Goal: Navigation & Orientation: Find specific page/section

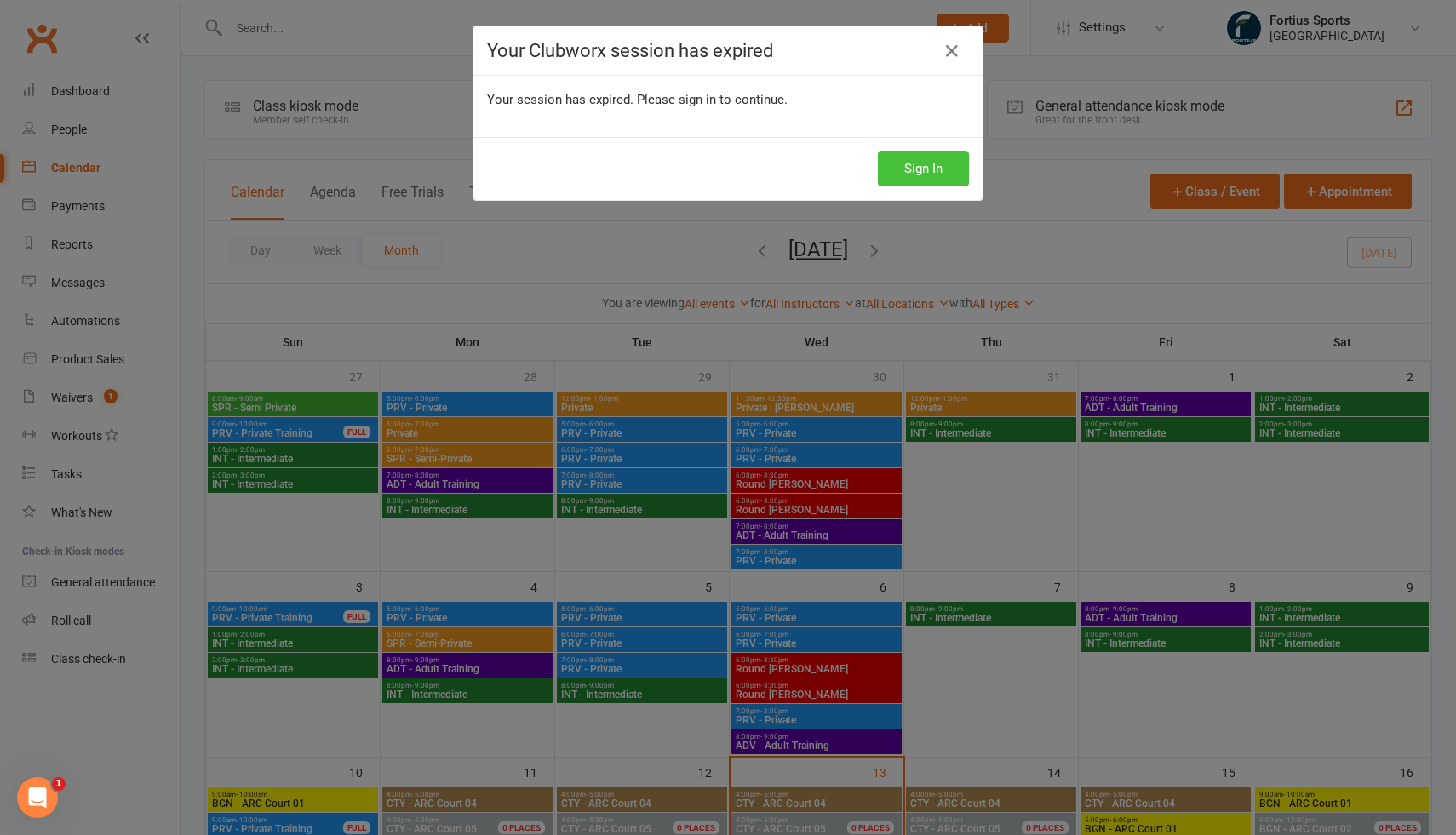
click at [893, 168] on button "Sign In" at bounding box center [923, 168] width 91 height 36
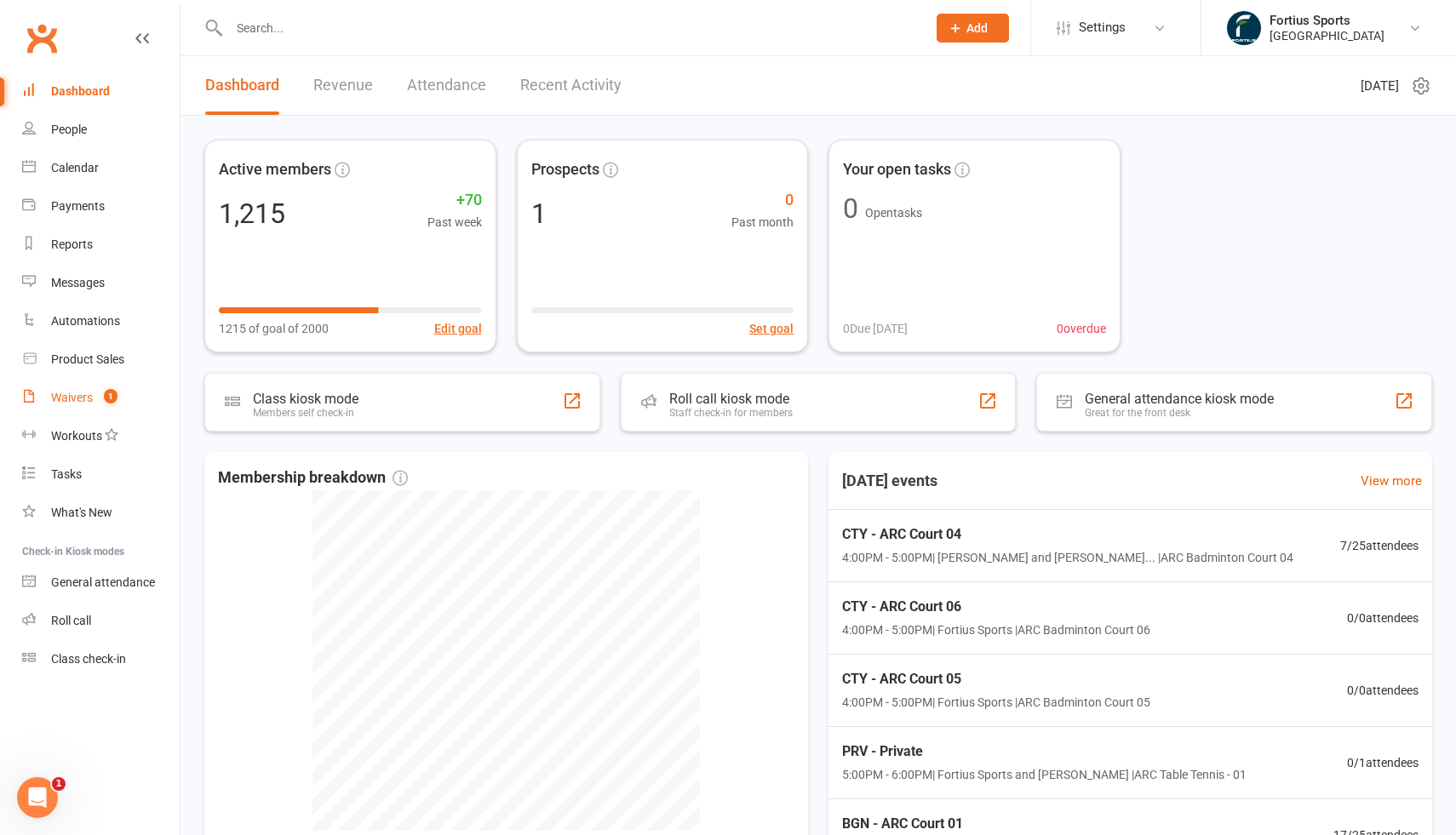
click at [60, 398] on div "Waivers" at bounding box center [71, 397] width 41 height 13
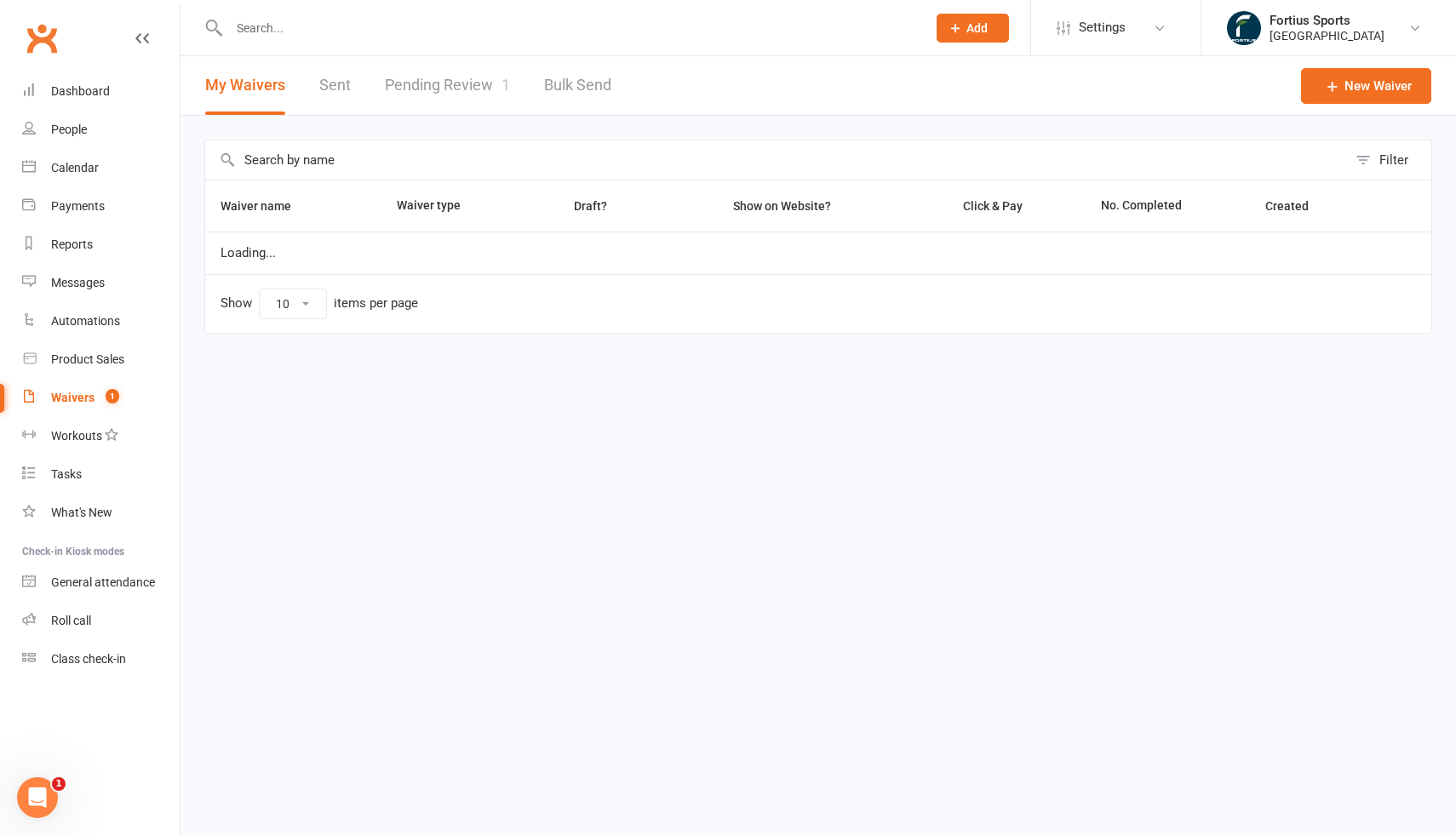
select select "100"
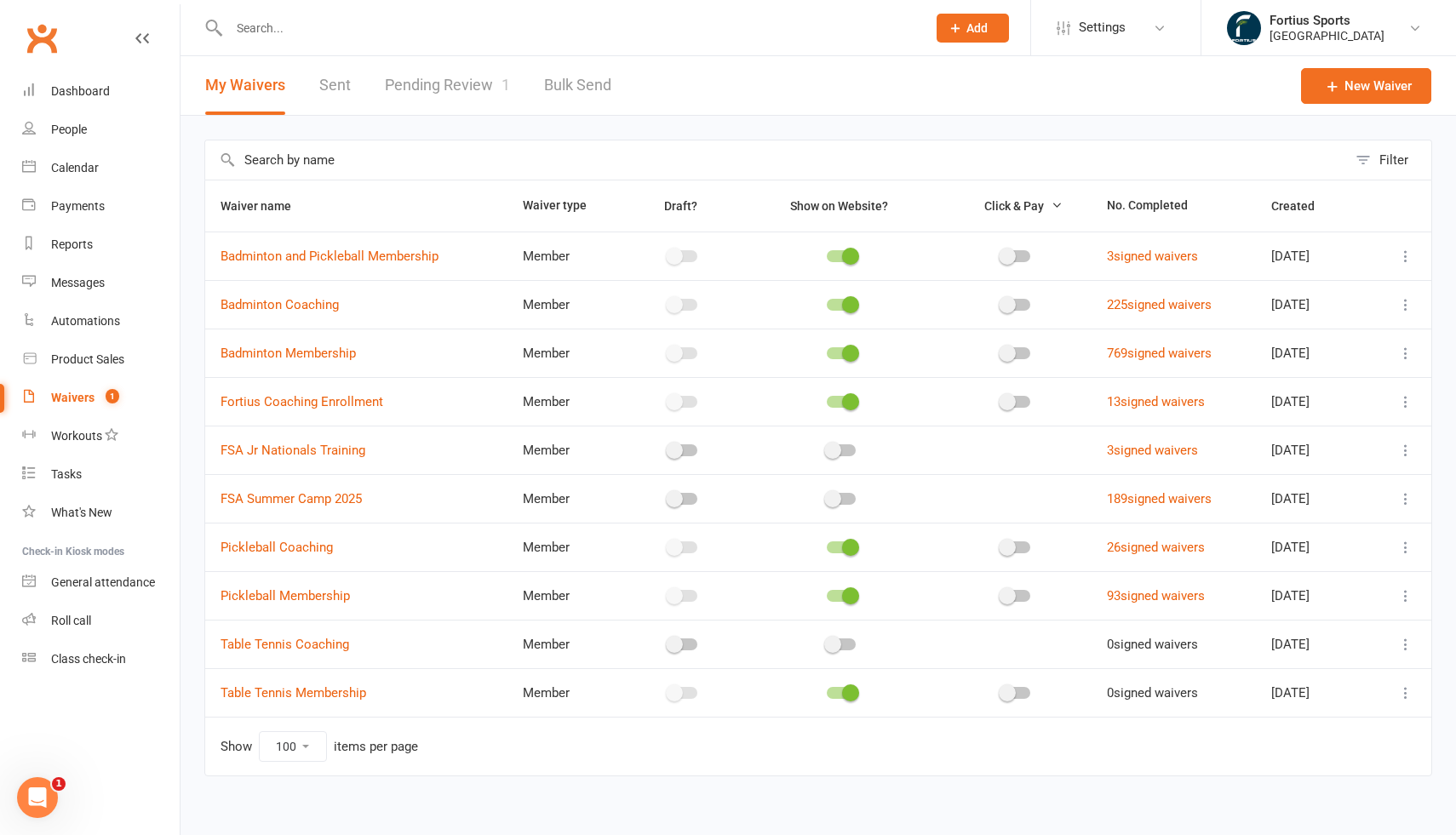
click at [444, 88] on link "Pending Review 1" at bounding box center [447, 86] width 125 height 58
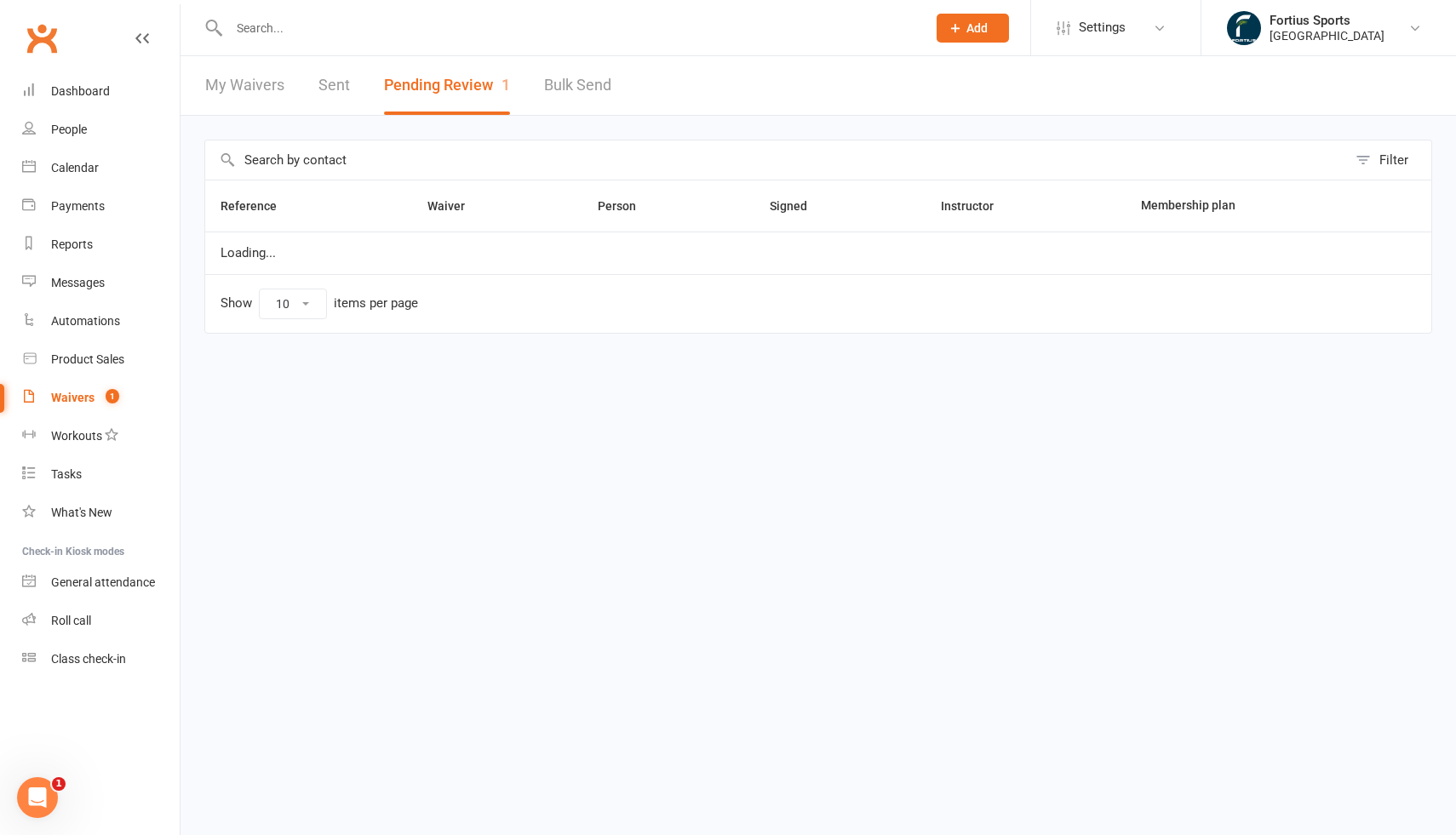
select select "100"
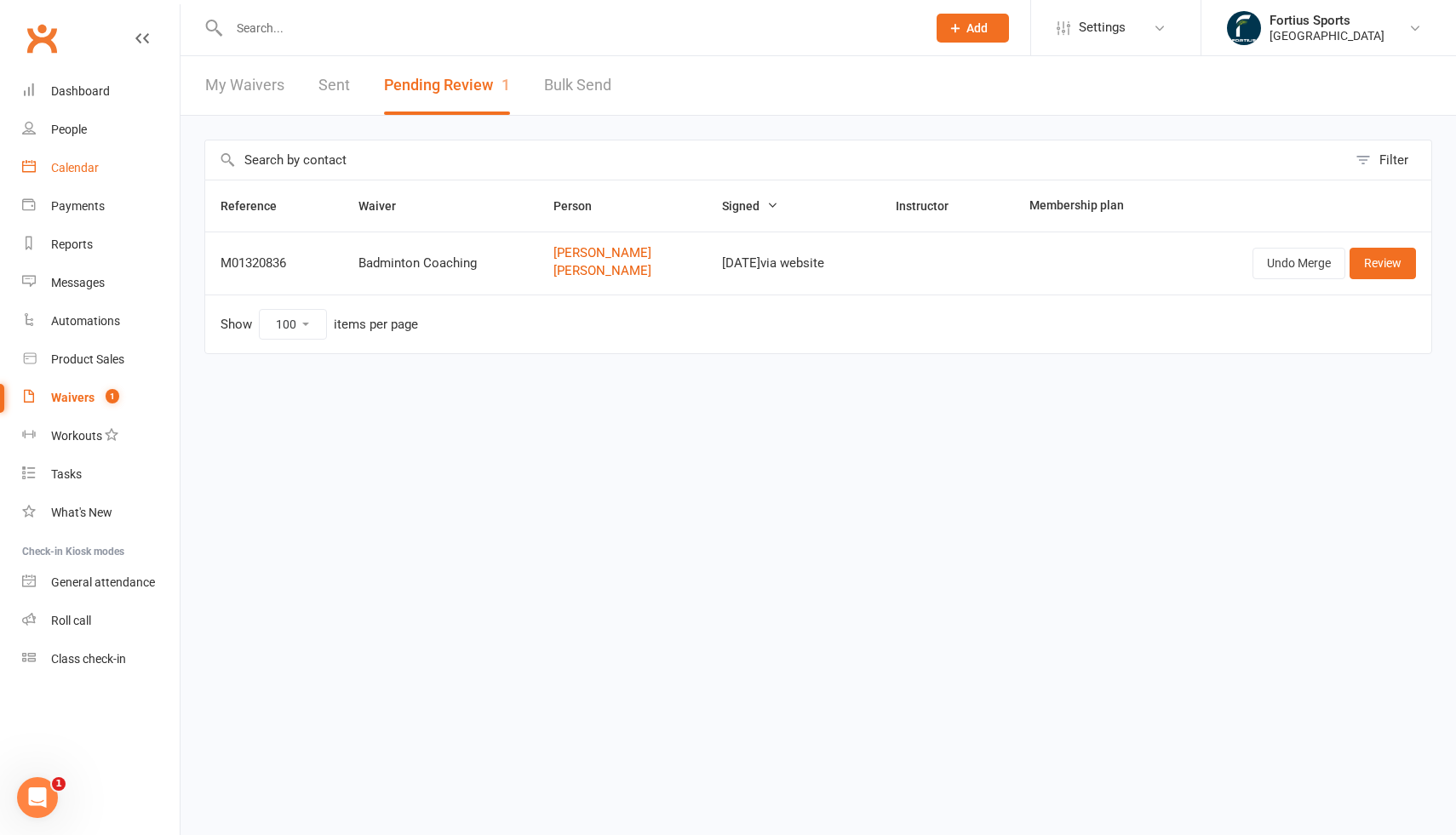
click at [80, 173] on div "Calendar" at bounding box center [74, 167] width 48 height 13
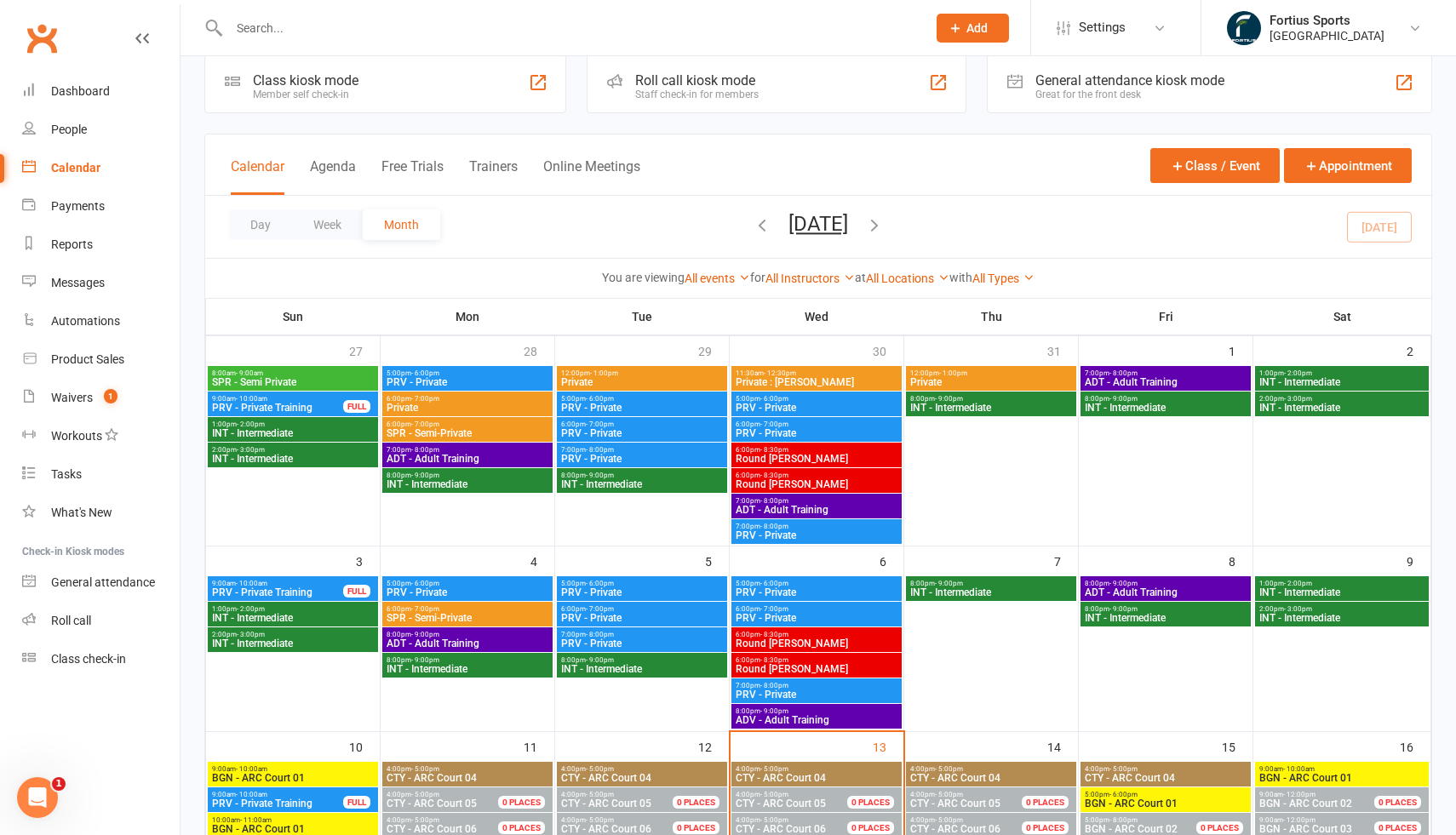
scroll to position [21, 0]
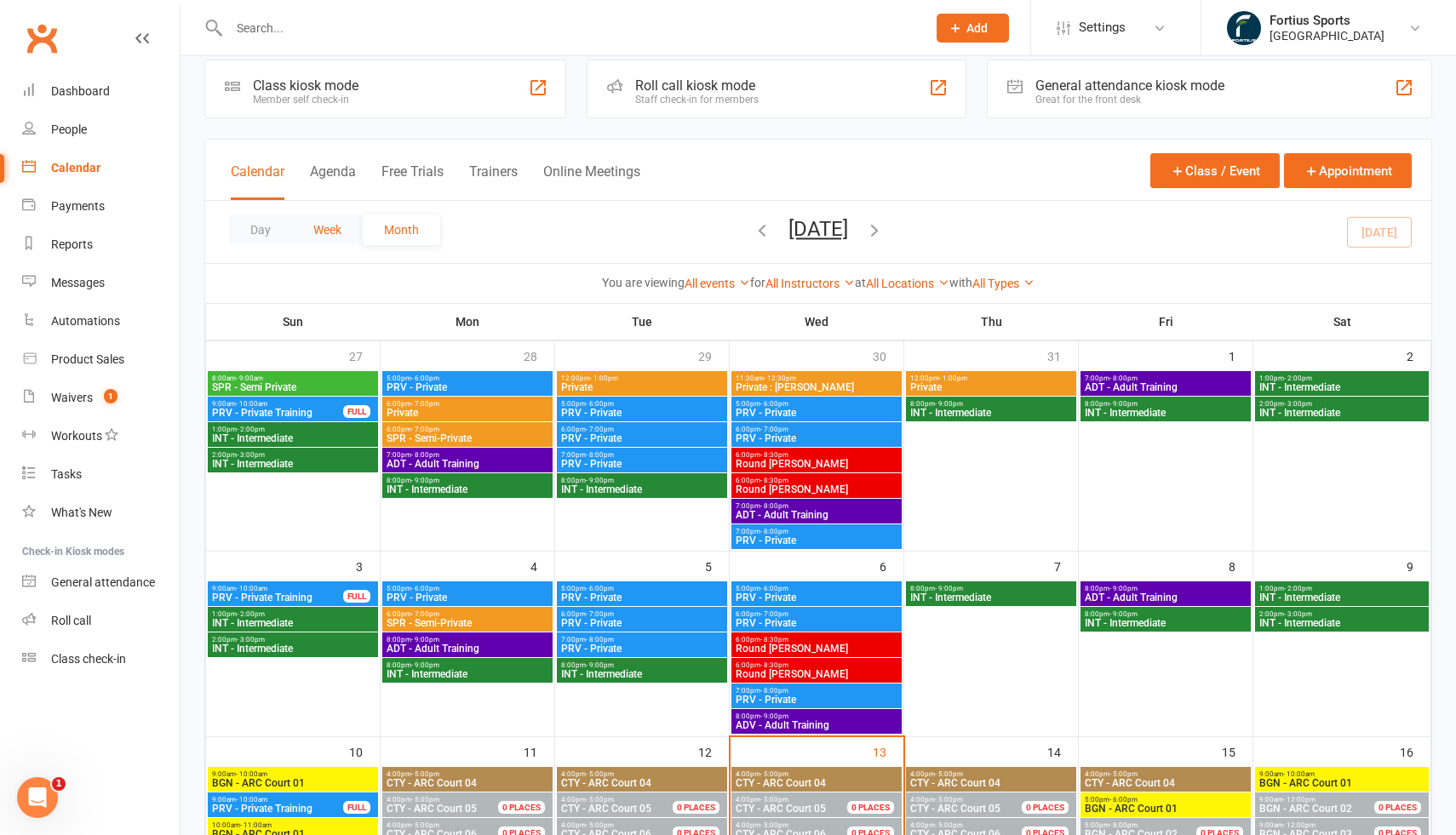
click at [334, 232] on button "Week" at bounding box center [326, 229] width 71 height 31
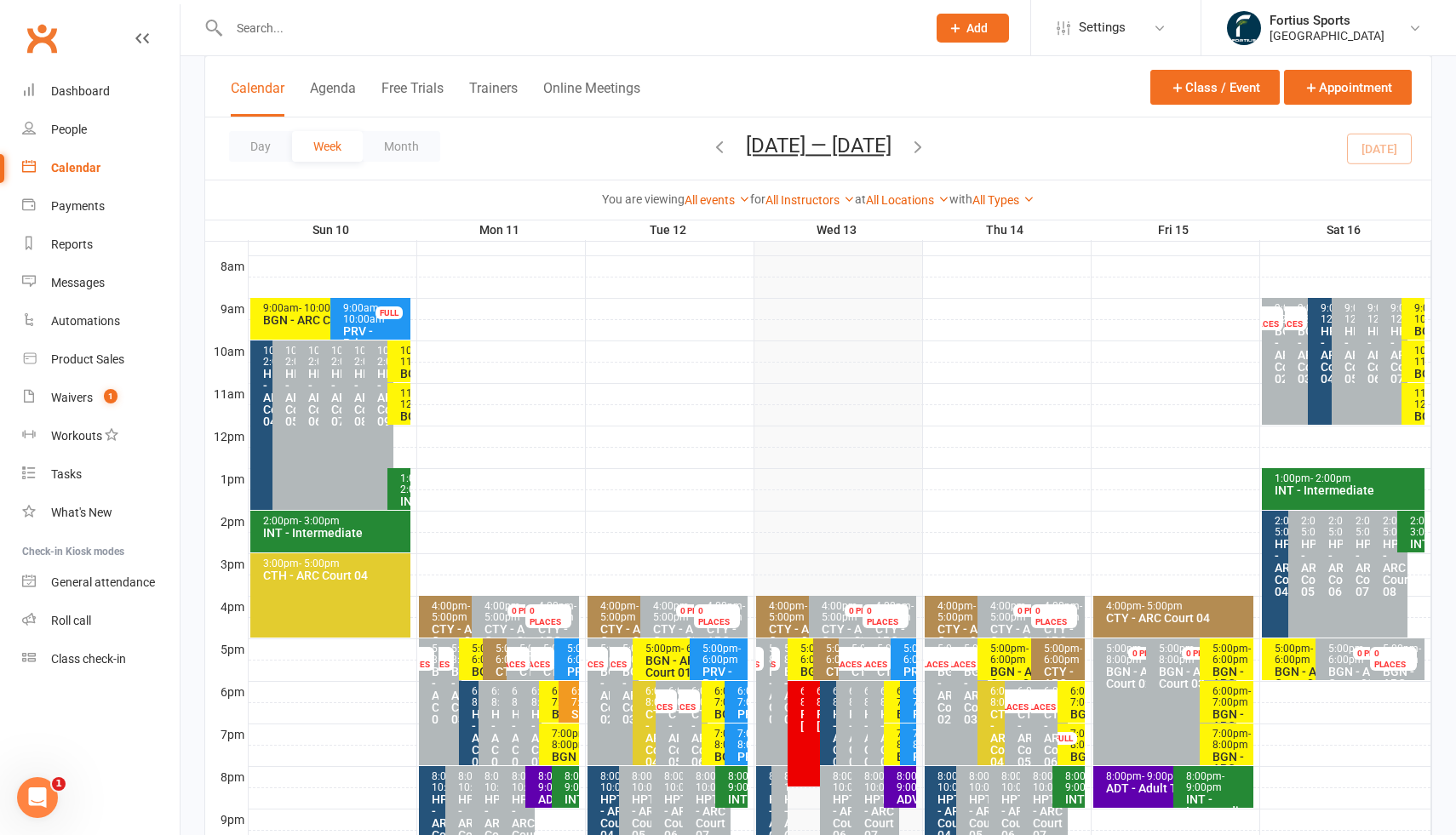
scroll to position [419, 0]
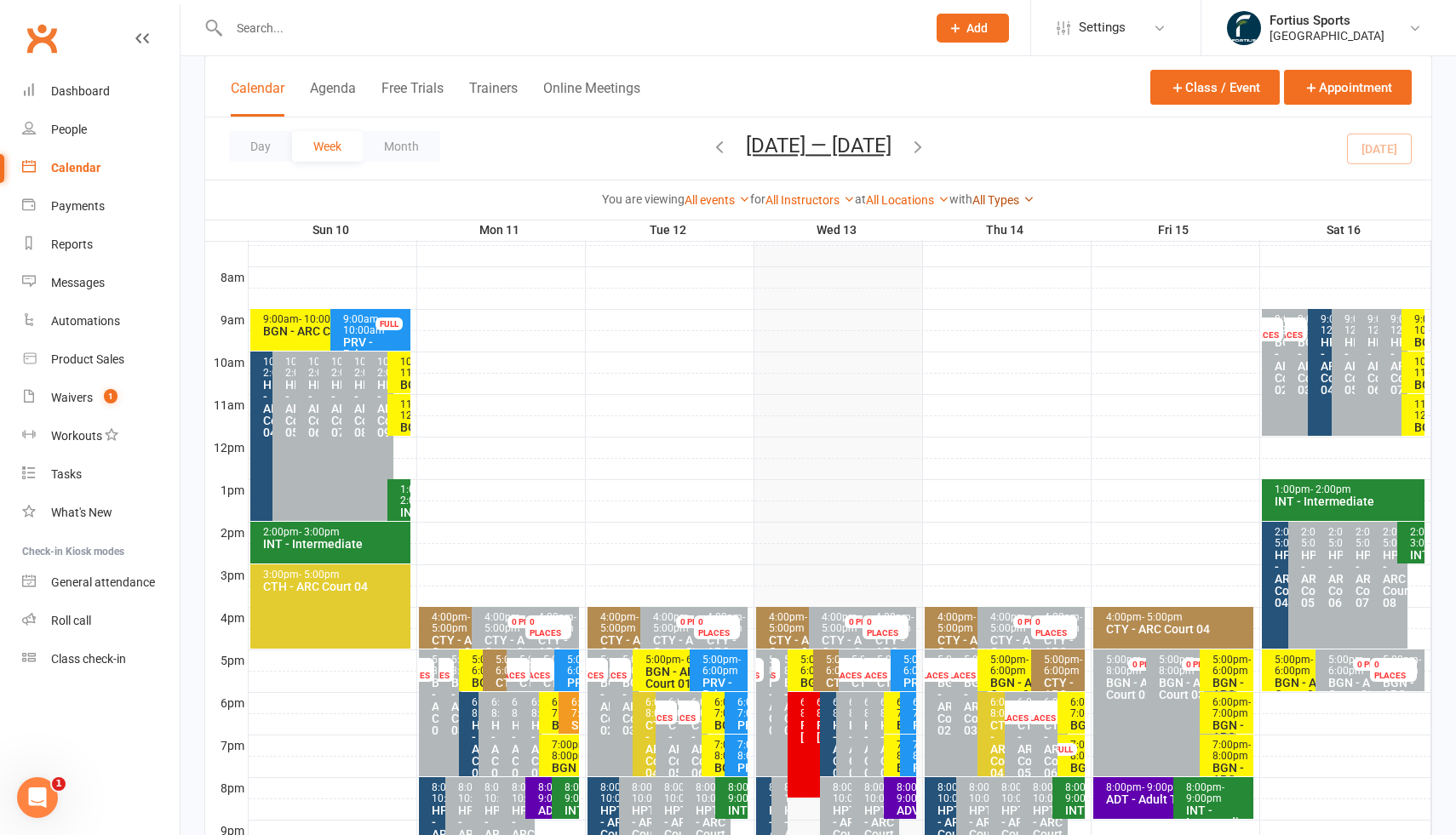
click at [1035, 200] on icon at bounding box center [1028, 198] width 12 height 12
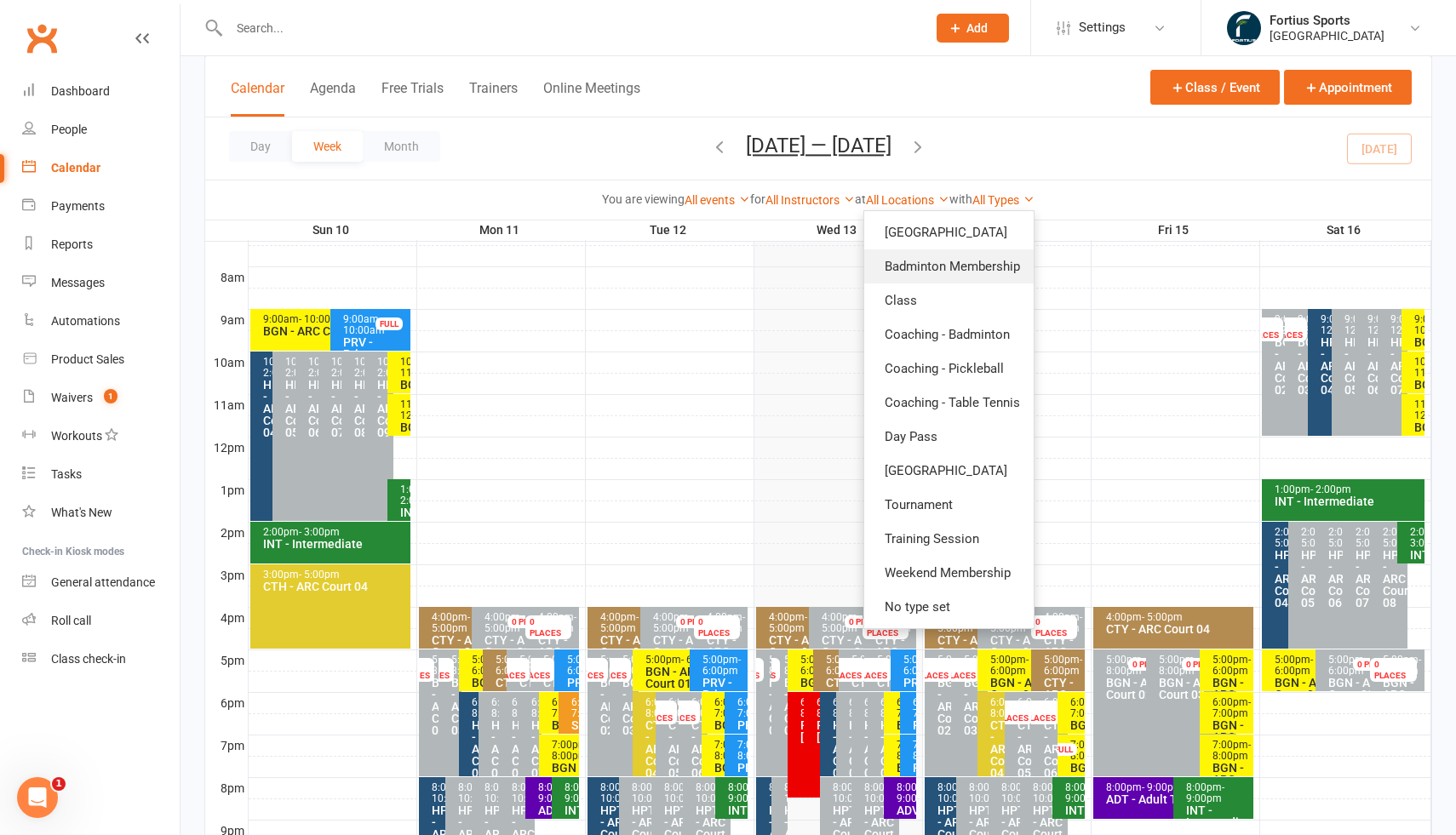
click at [959, 269] on link "Badminton Membership" at bounding box center [949, 266] width 169 height 34
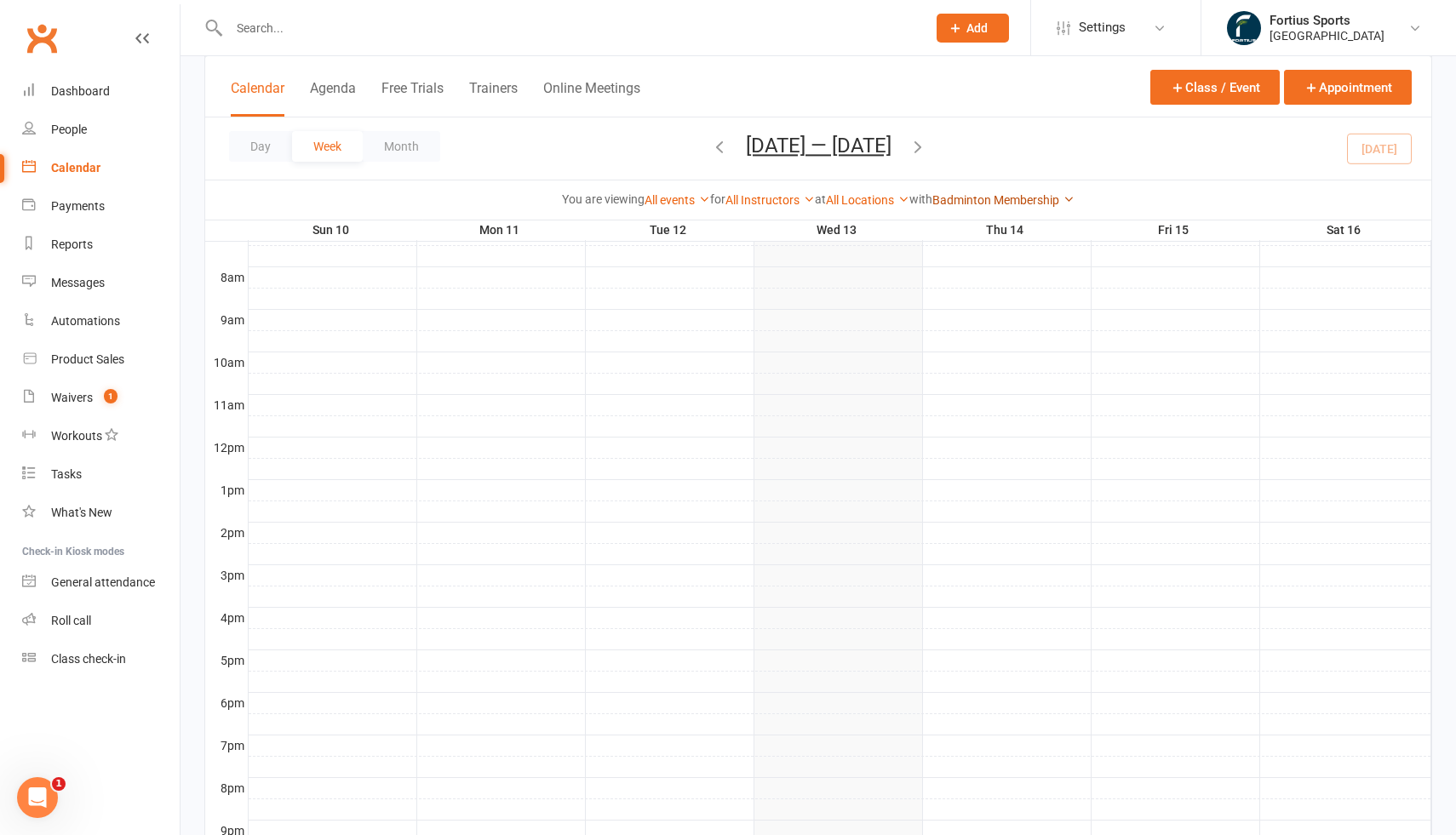
click at [1020, 205] on link "Badminton Membership" at bounding box center [1003, 199] width 142 height 13
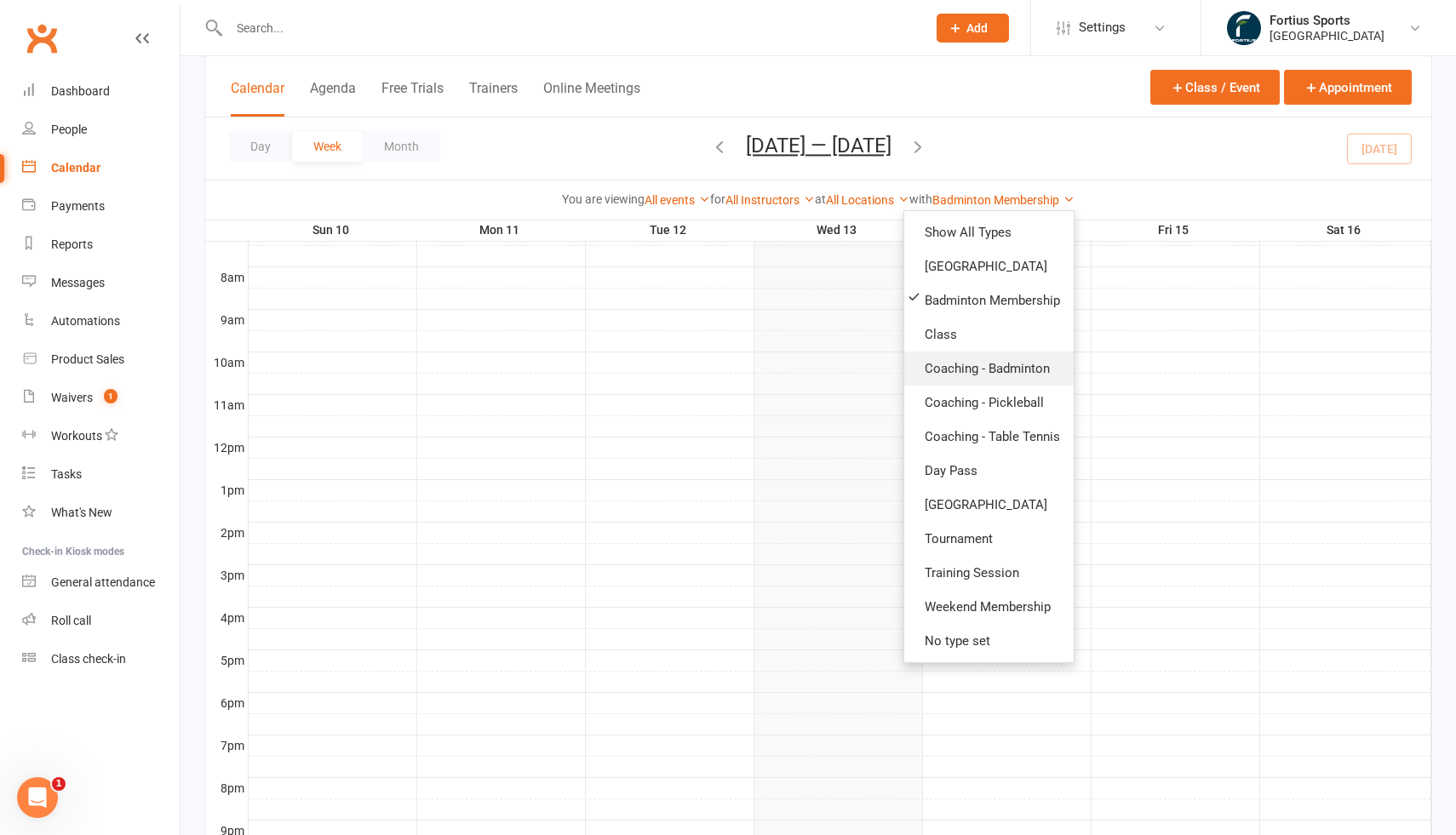
click at [1003, 364] on link "Coaching - Badminton" at bounding box center [989, 369] width 169 height 34
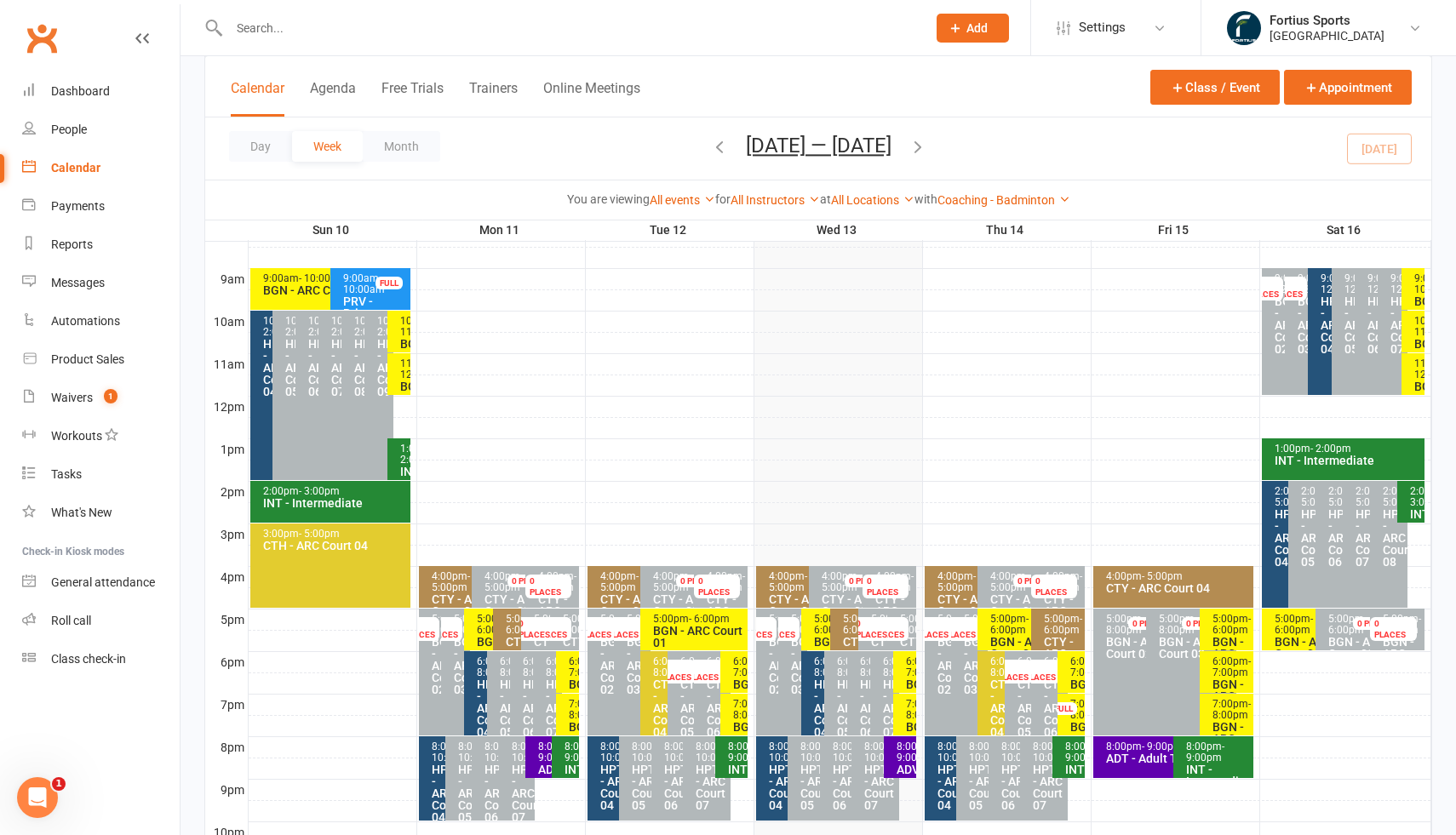
scroll to position [453, 0]
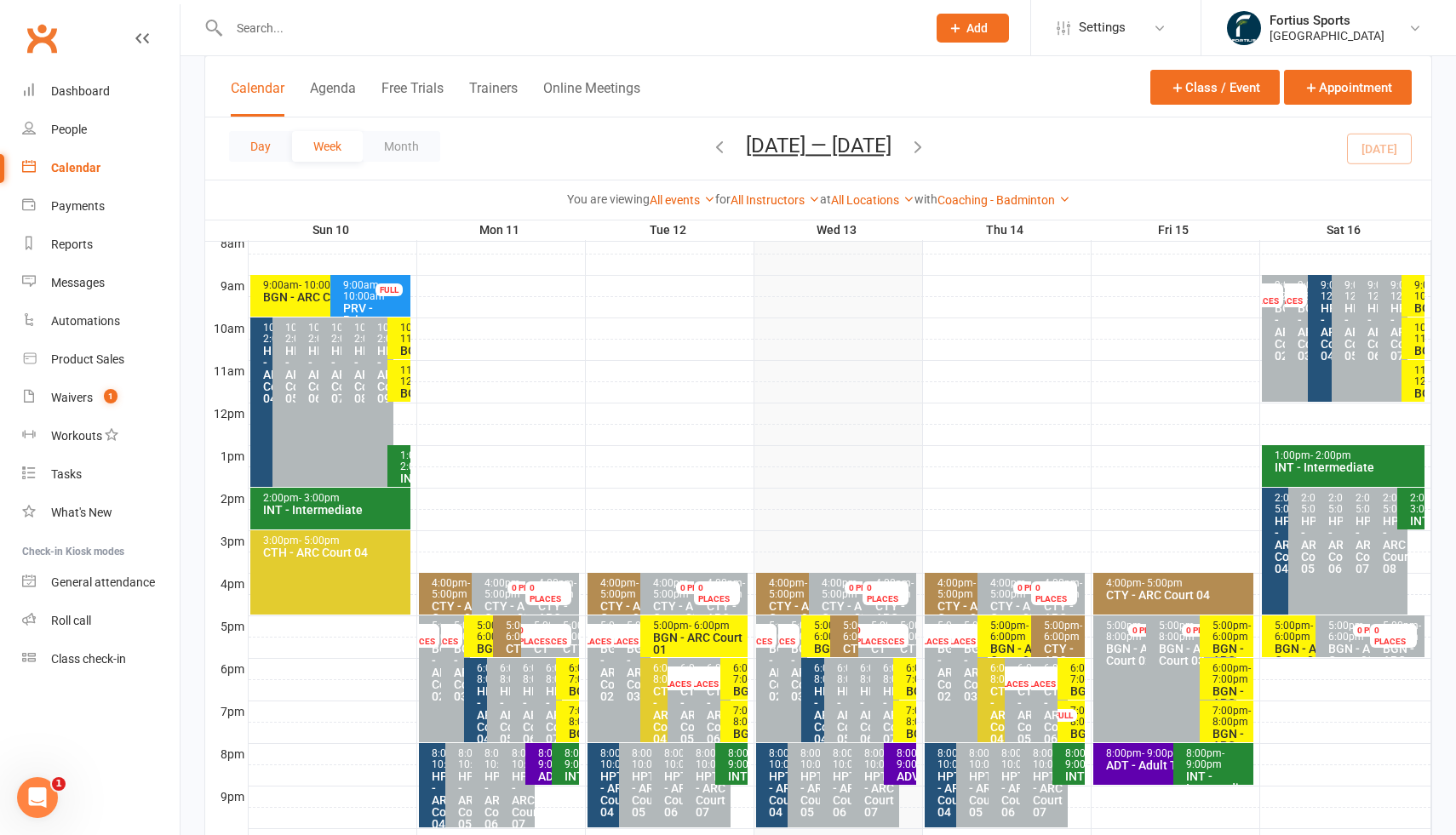
click at [273, 154] on button "Day" at bounding box center [261, 146] width 63 height 31
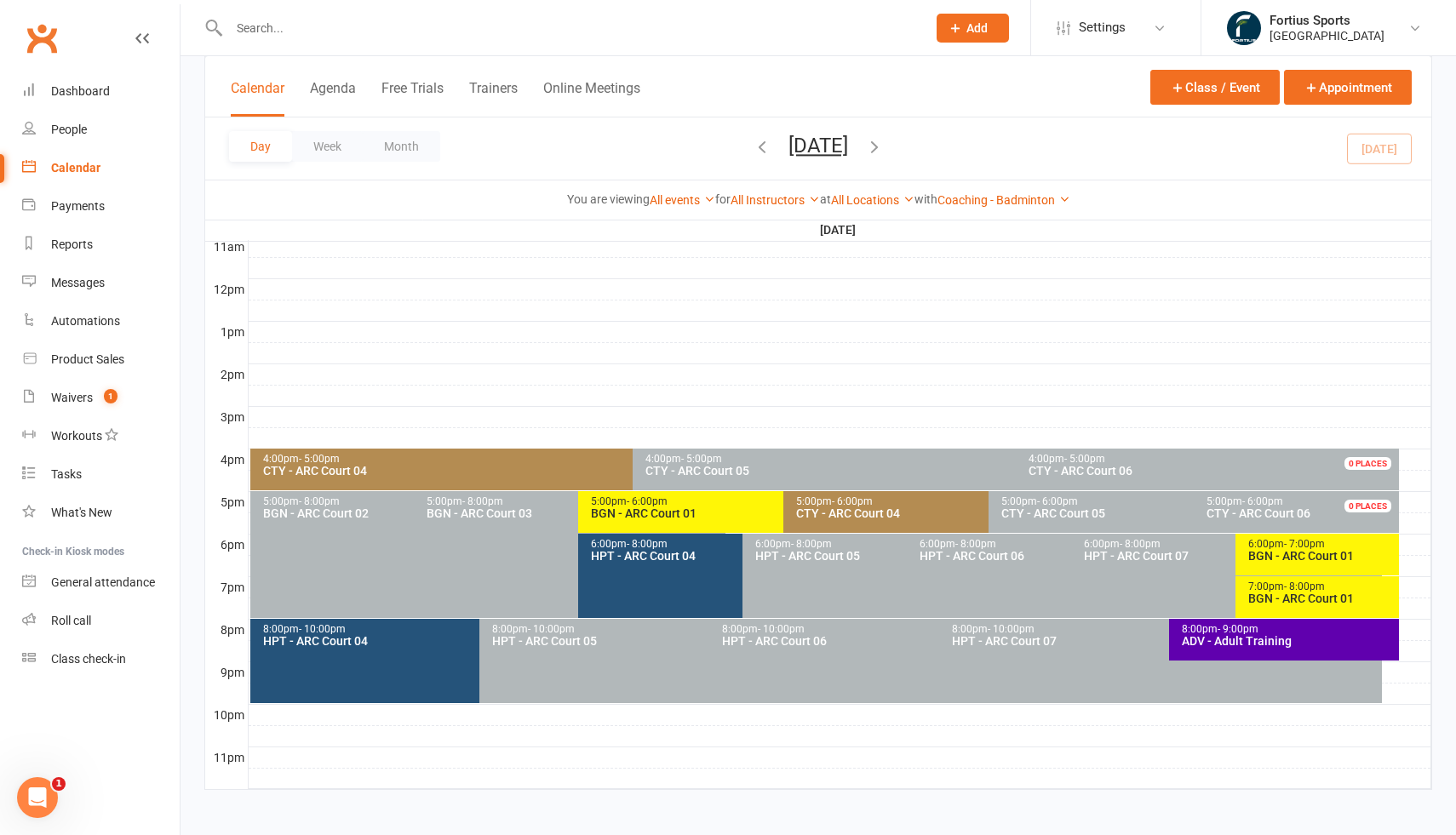
scroll to position [581, 0]
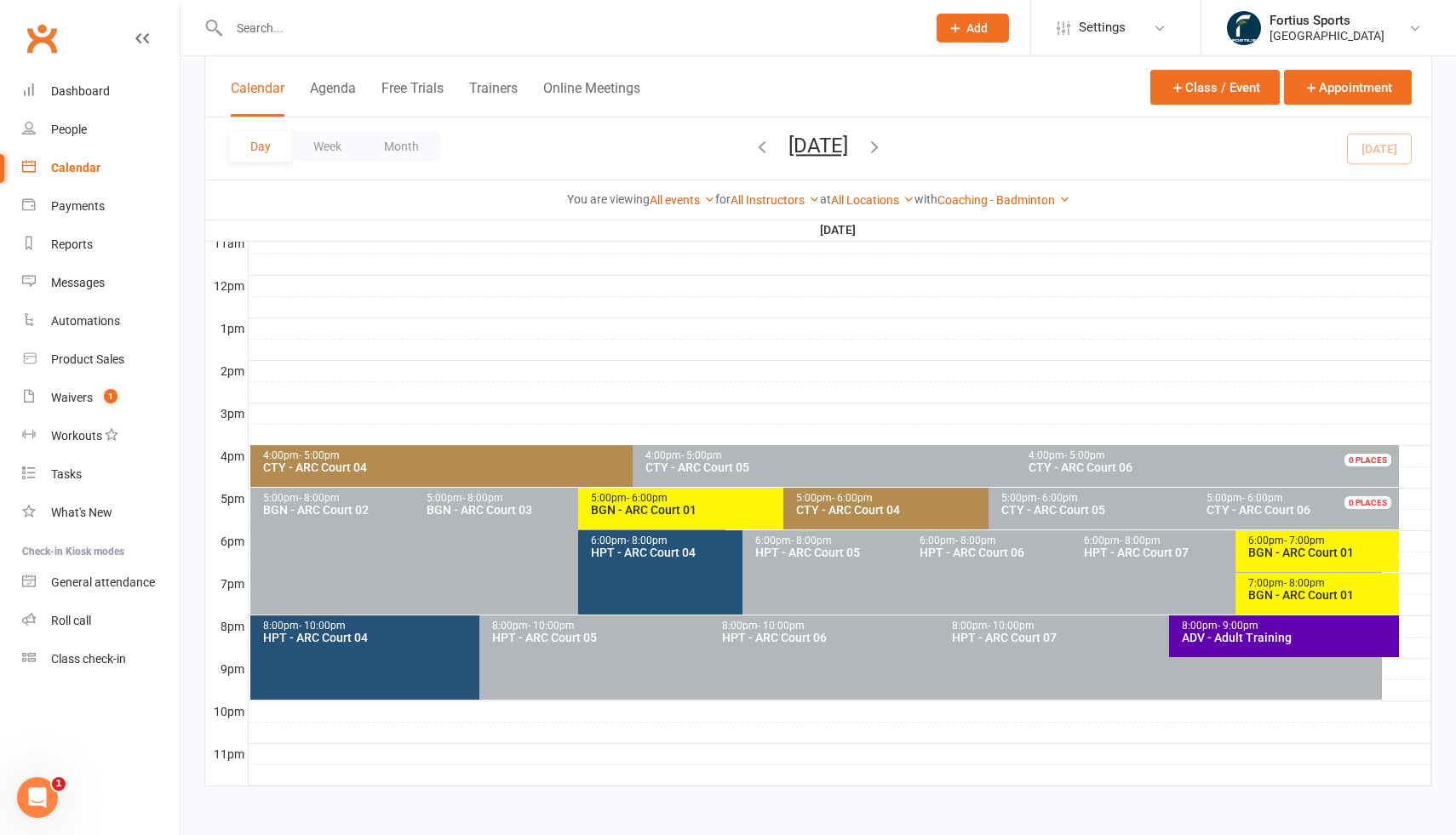
click at [349, 503] on span "BGN - ARC Court 02" at bounding box center [316, 510] width 105 height 13
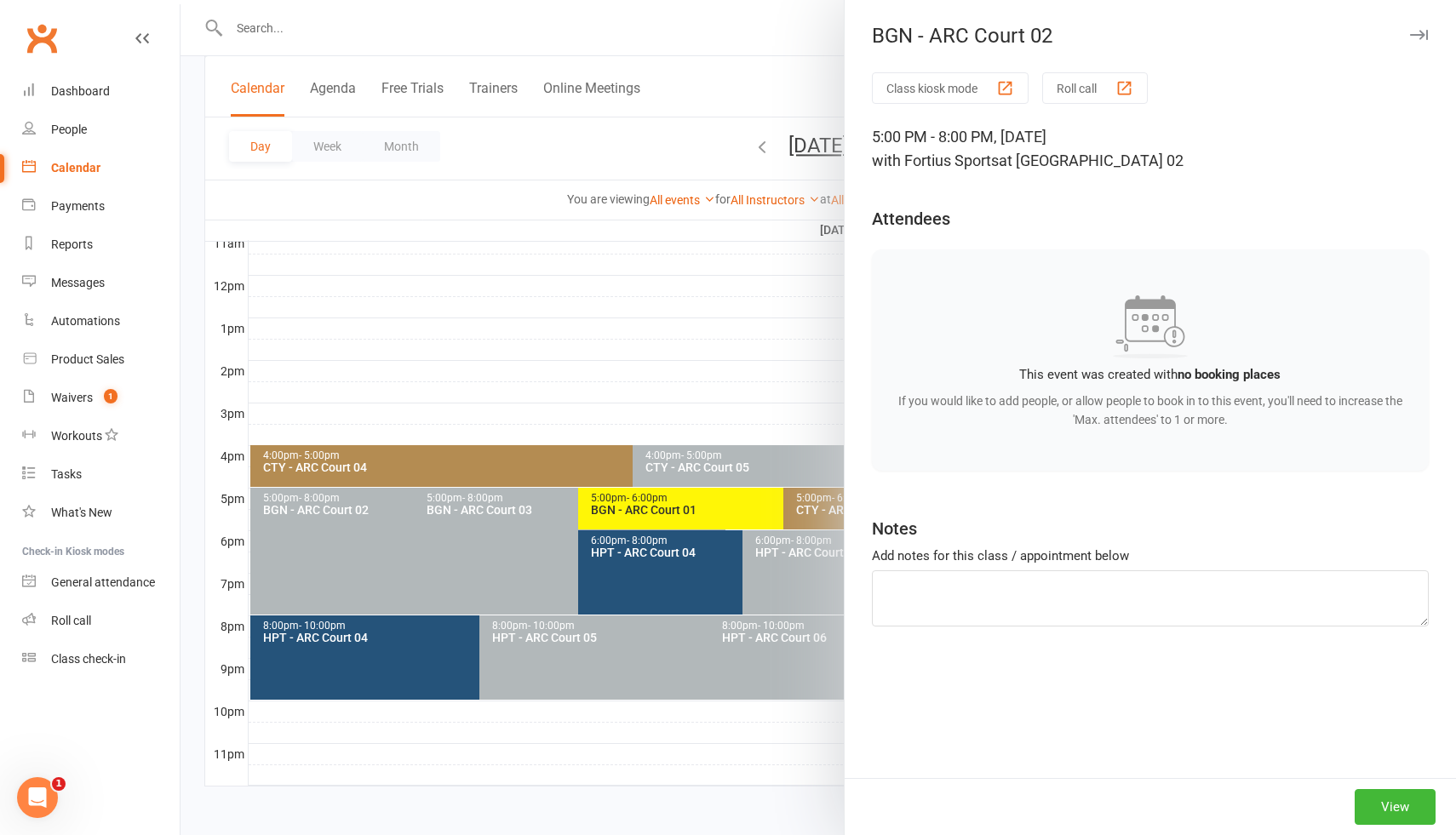
click at [525, 509] on div at bounding box center [818, 418] width 1275 height 835
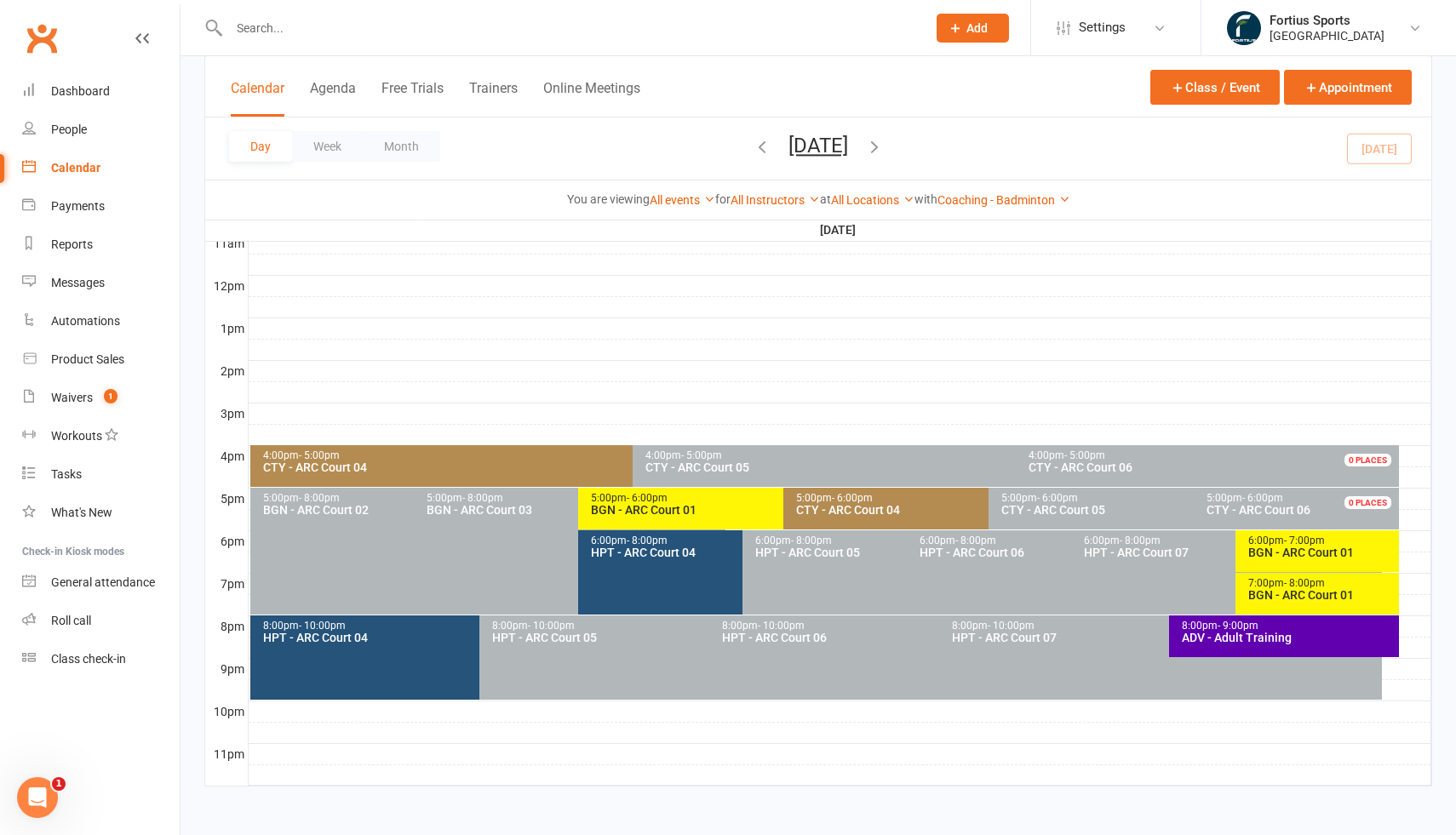
click at [525, 509] on span "BGN - ARC Court 03" at bounding box center [480, 510] width 105 height 13
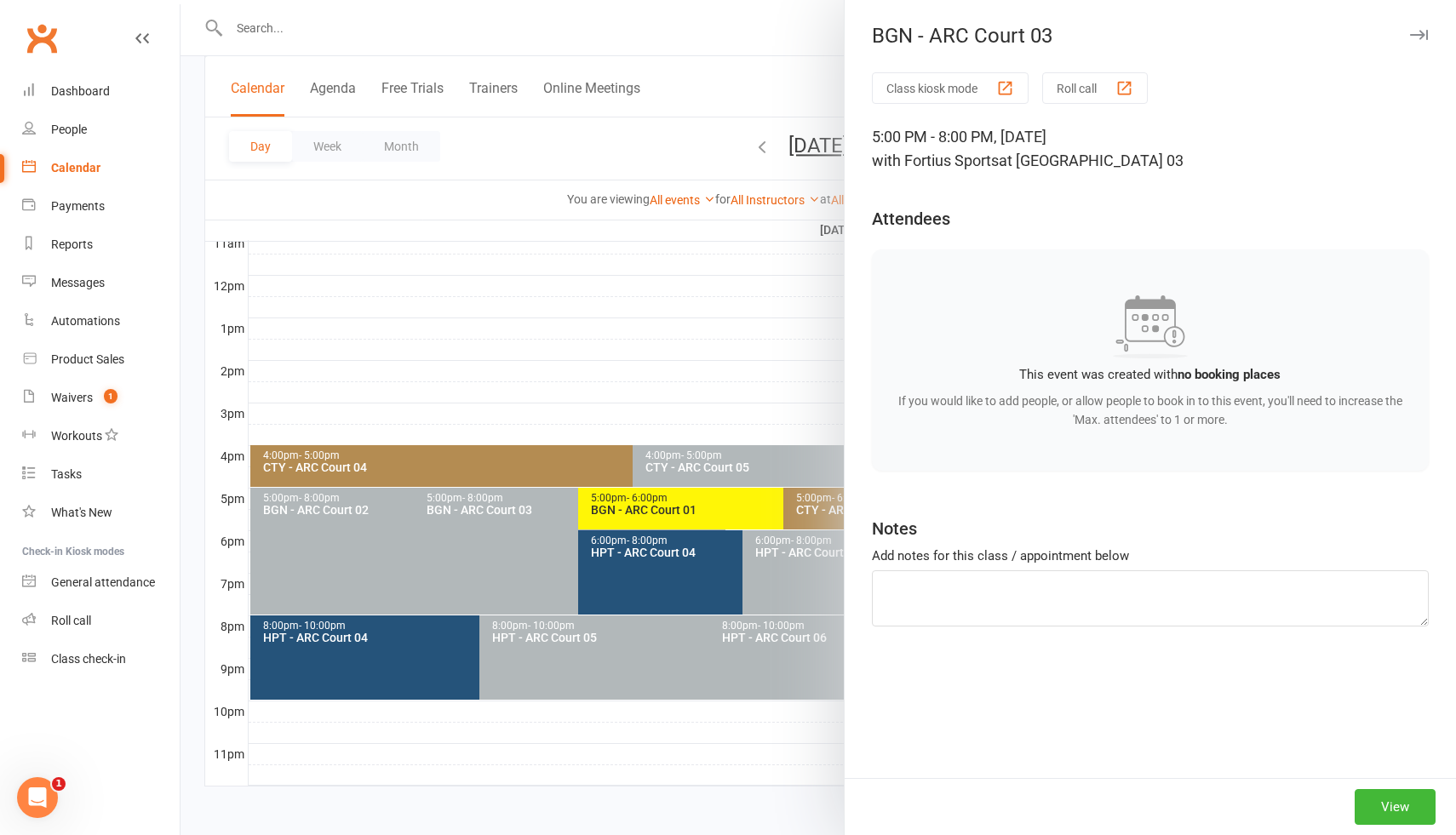
click at [786, 565] on div at bounding box center [818, 418] width 1275 height 835
